Goal: Navigation & Orientation: Find specific page/section

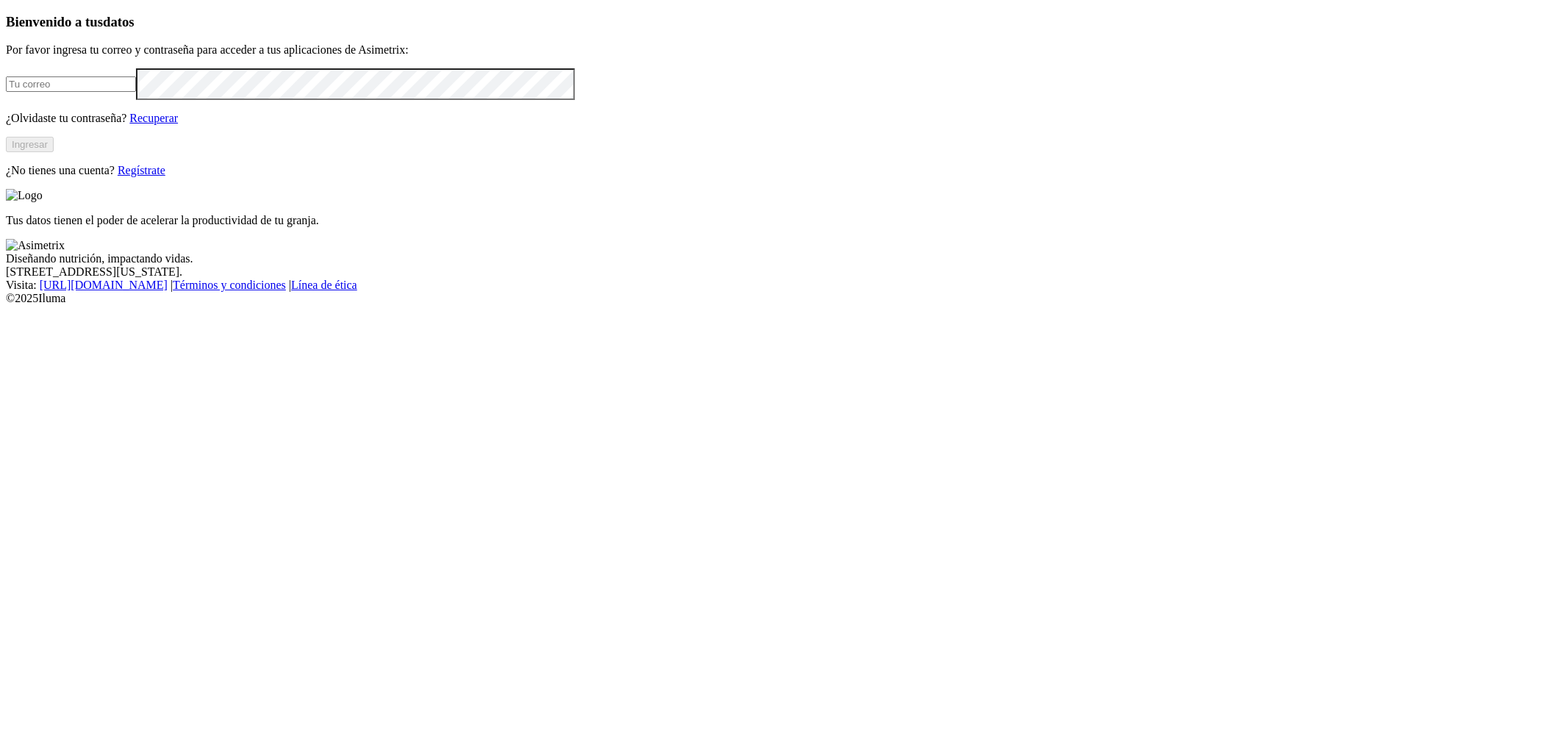
click at [136, 92] on input "email" at bounding box center [71, 84] width 130 height 15
type input "[PERSON_NAME][EMAIL_ADDRESS][PERSON_NAME][DOMAIN_NAME]"
click at [54, 152] on button "Ingresar" at bounding box center [30, 144] width 48 height 15
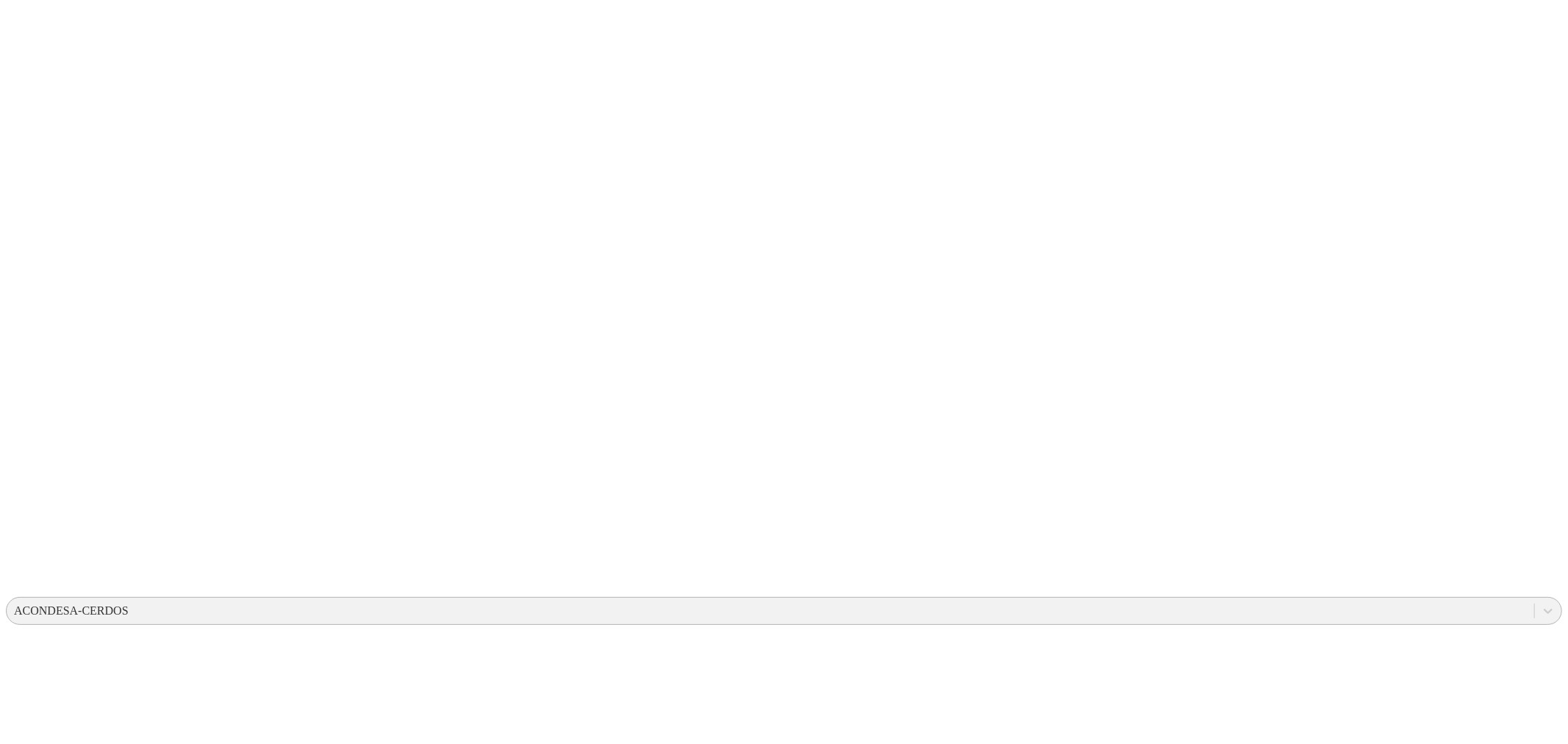
click at [1311, 600] on div "ACONDESA-CERDOS" at bounding box center [770, 611] width 1527 height 22
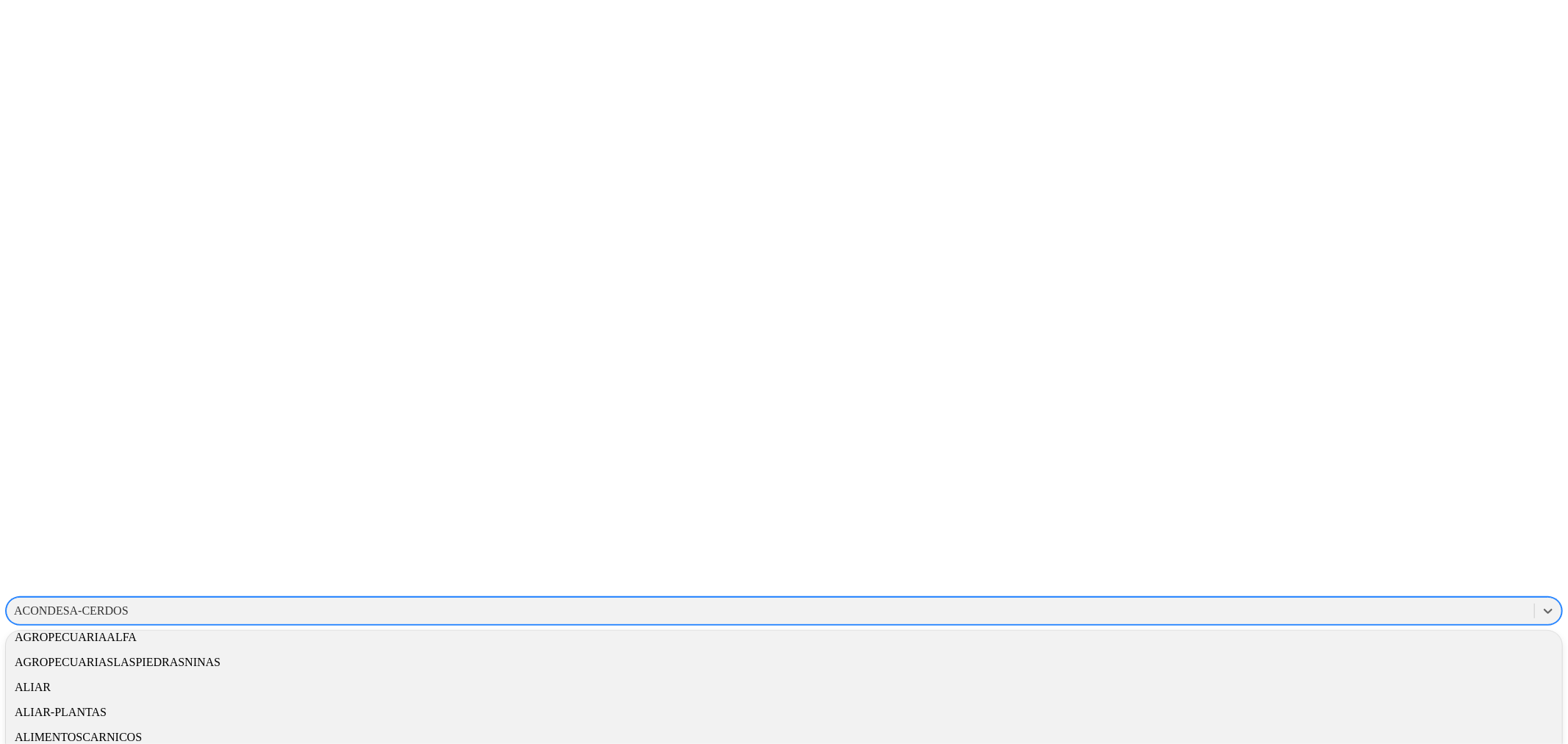
scroll to position [81, 0]
click at [1365, 727] on div "ASIMETRIX" at bounding box center [784, 739] width 1556 height 25
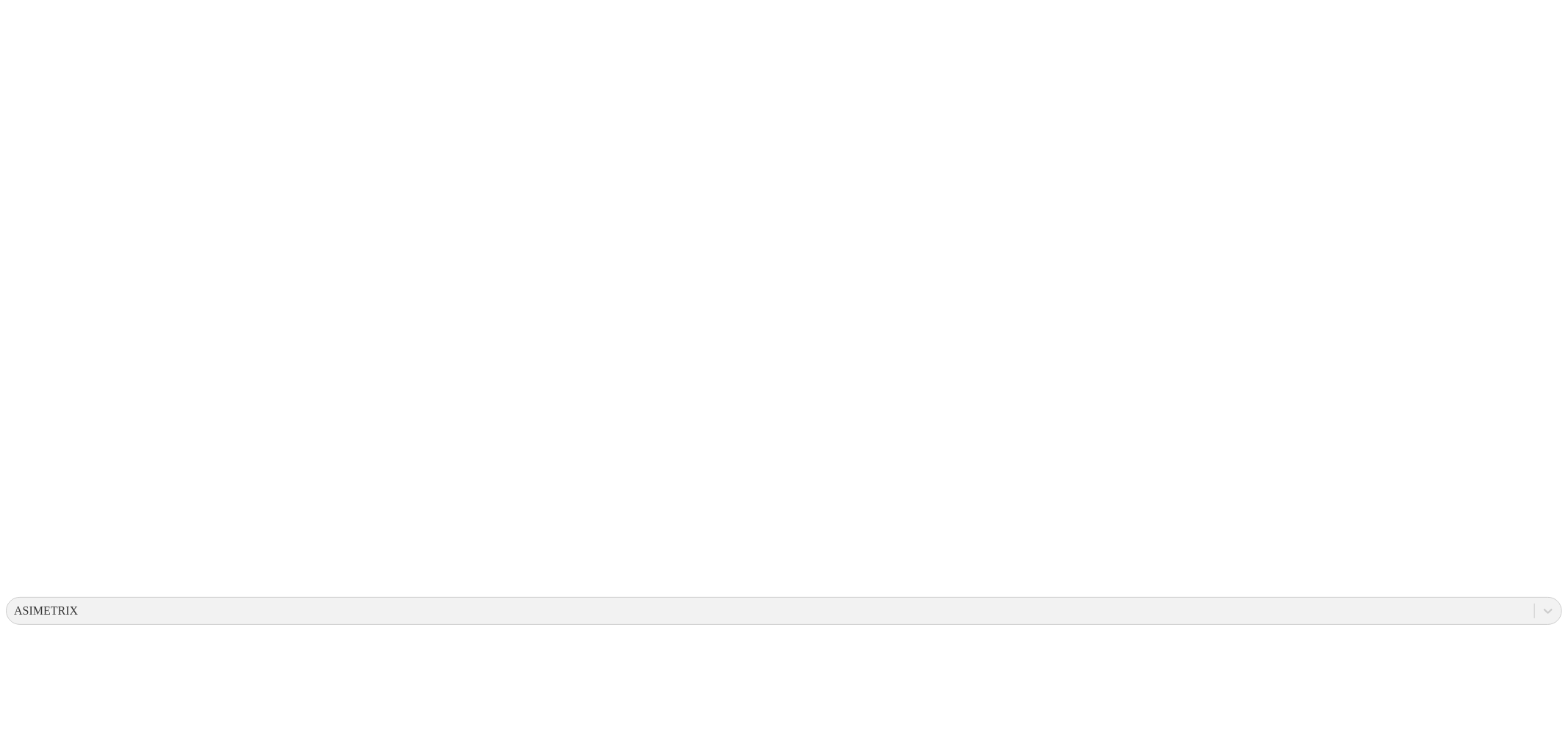
drag, startPoint x: 532, startPoint y: 90, endPoint x: 516, endPoint y: 96, distance: 17.1
